Goal: Find contact information: Find contact information

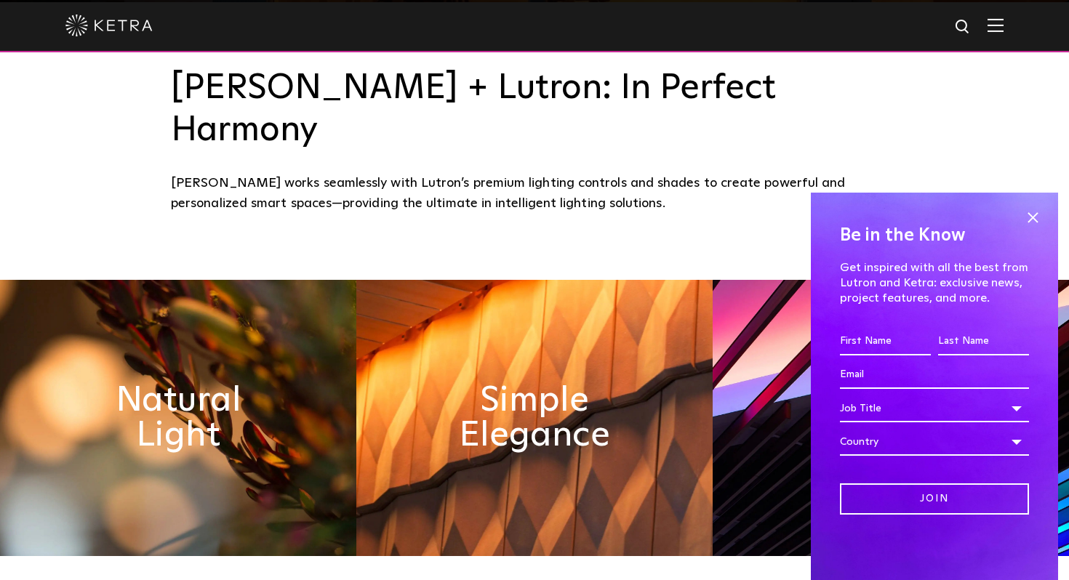
scroll to position [580, 0]
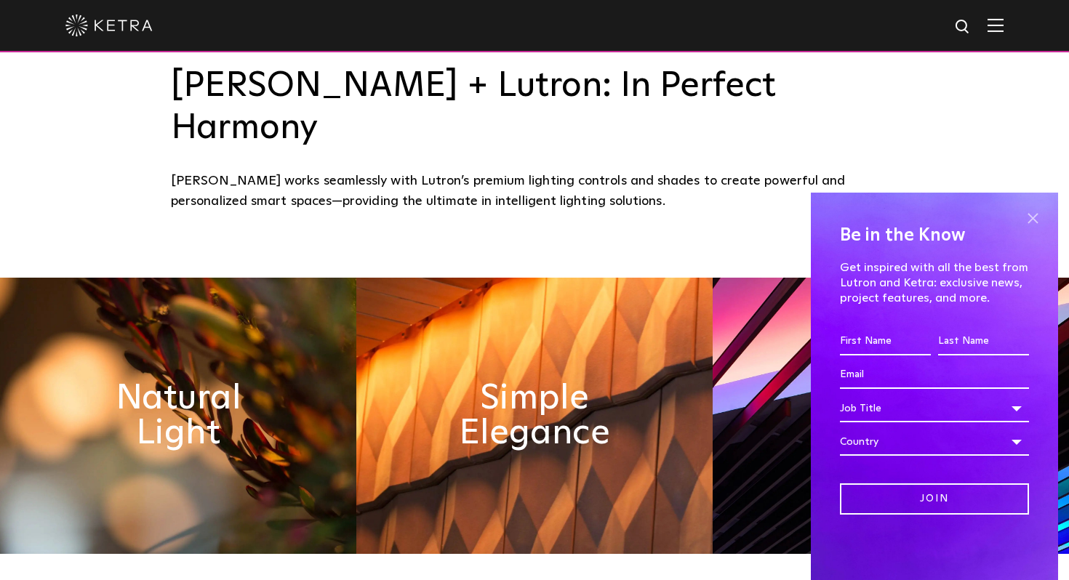
click at [1033, 215] on span at bounding box center [1033, 218] width 22 height 22
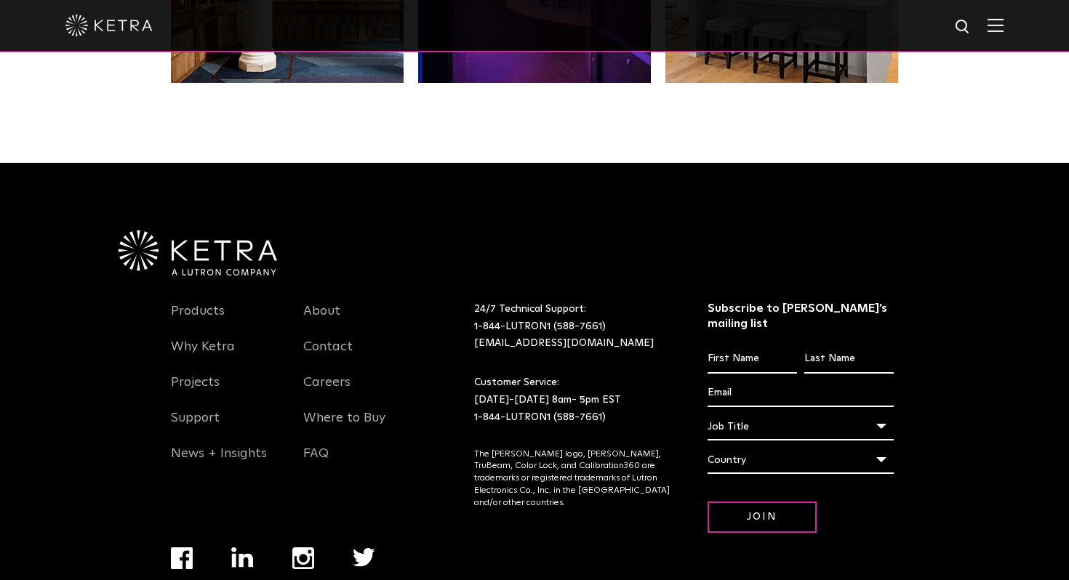
scroll to position [3055, 0]
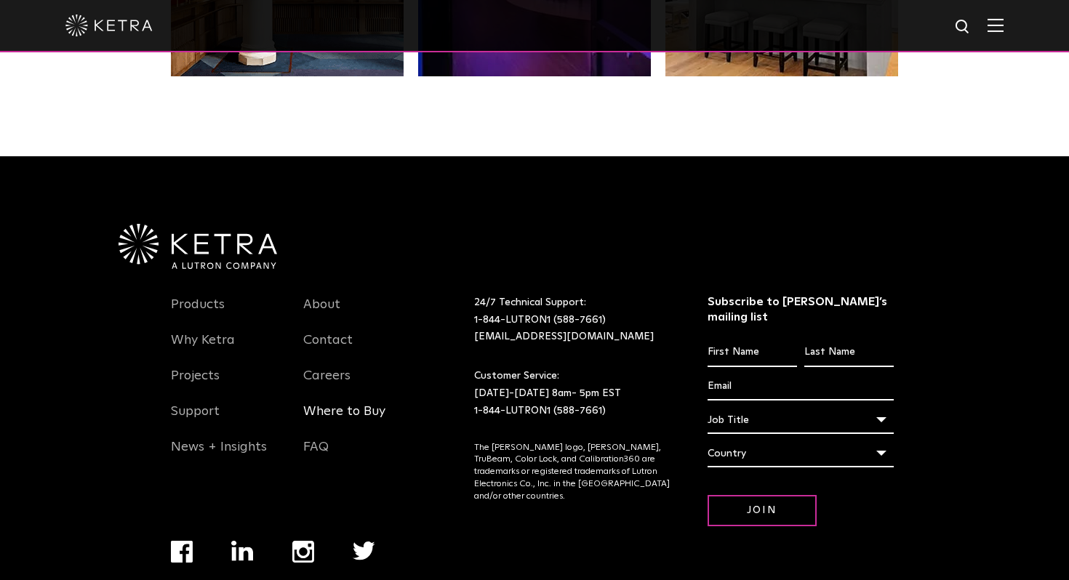
click at [335, 404] on link "Where to Buy" at bounding box center [344, 420] width 82 height 33
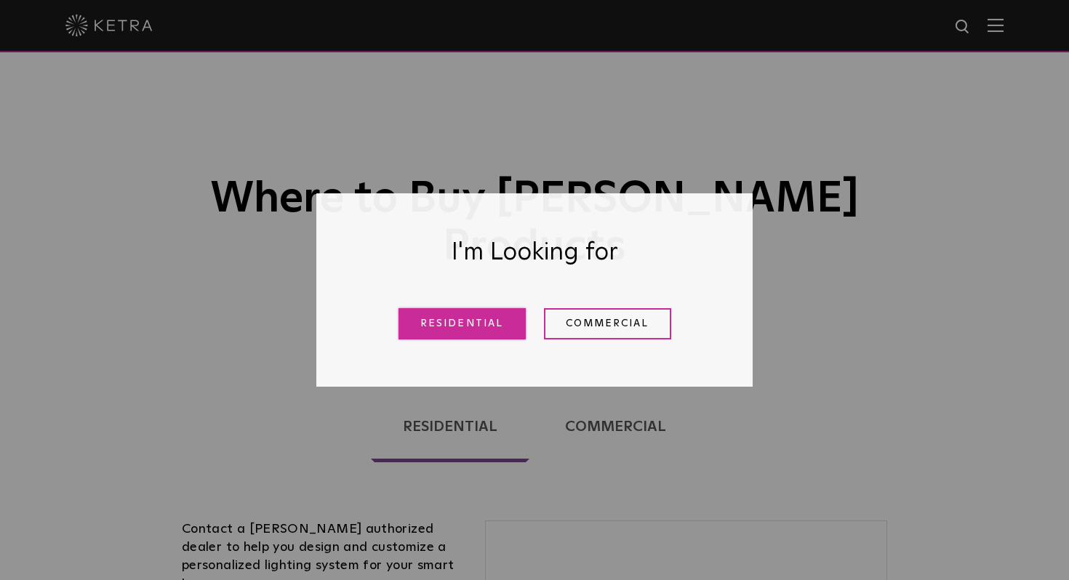
click at [449, 330] on link "Residential" at bounding box center [461, 323] width 127 height 31
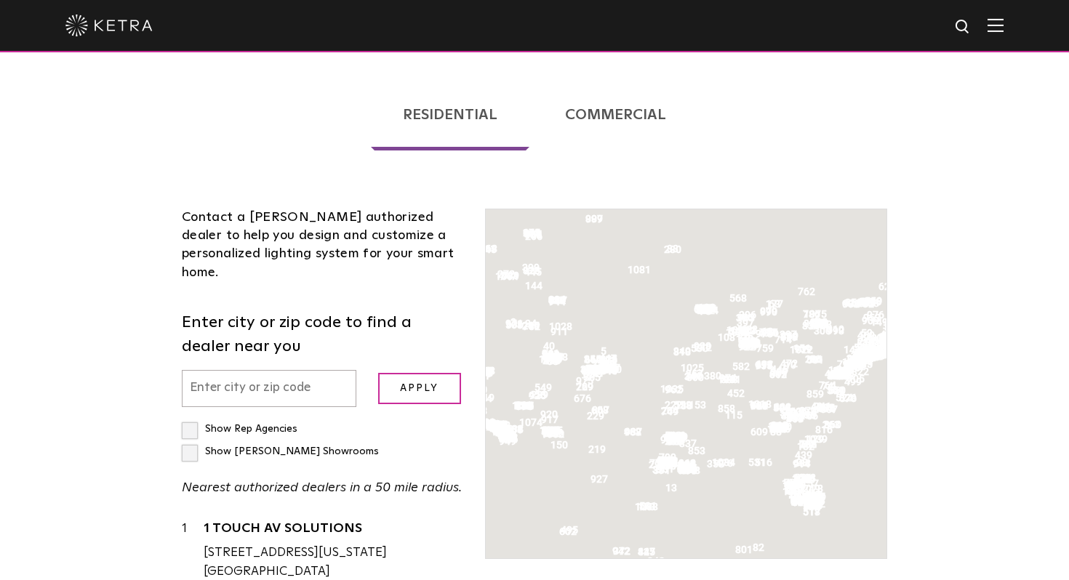
scroll to position [371, 0]
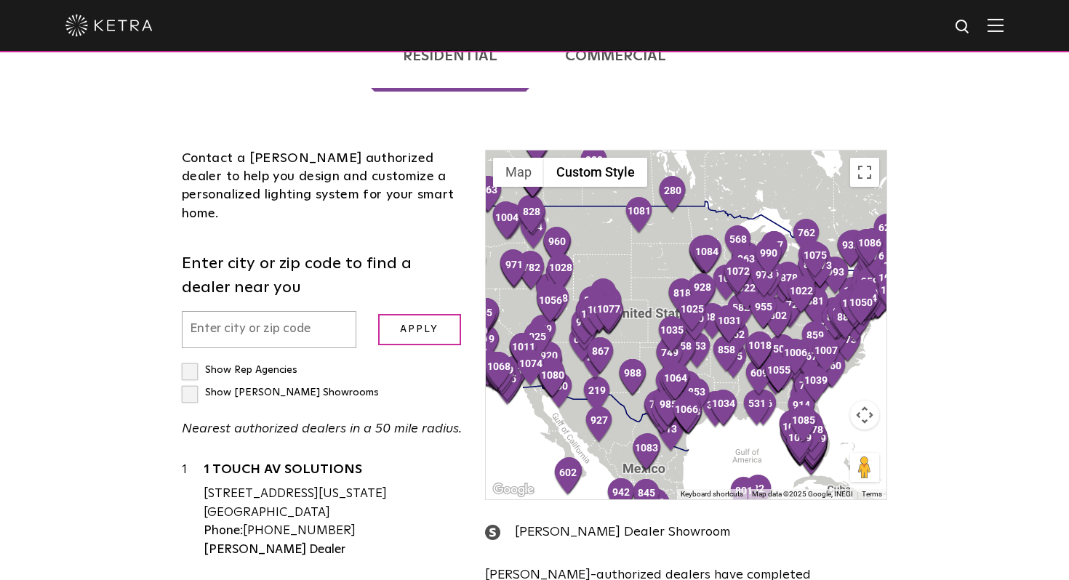
click at [257, 311] on input "text" at bounding box center [269, 329] width 175 height 37
type input "10007"
click at [422, 314] on input "Apply" at bounding box center [419, 329] width 83 height 31
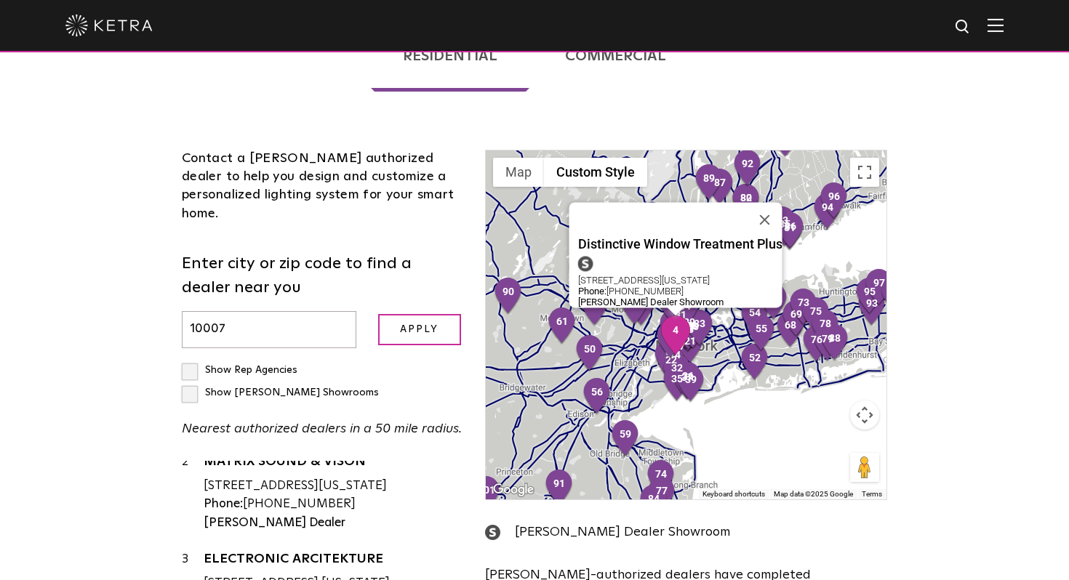
scroll to position [0, 0]
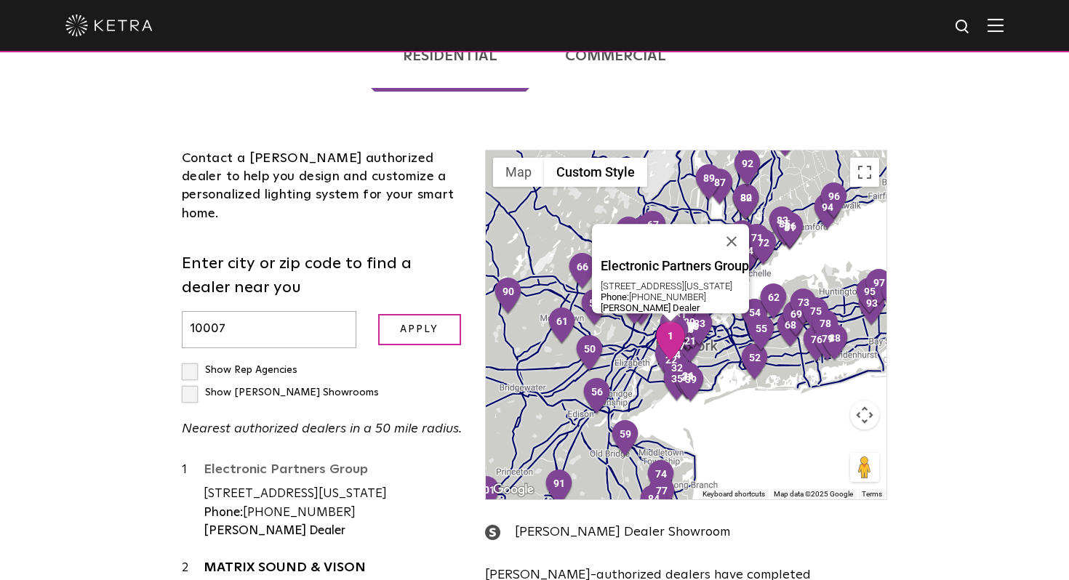
click at [315, 463] on link "Electronic Partners Group" at bounding box center [334, 472] width 260 height 18
